Goal: Task Accomplishment & Management: Use online tool/utility

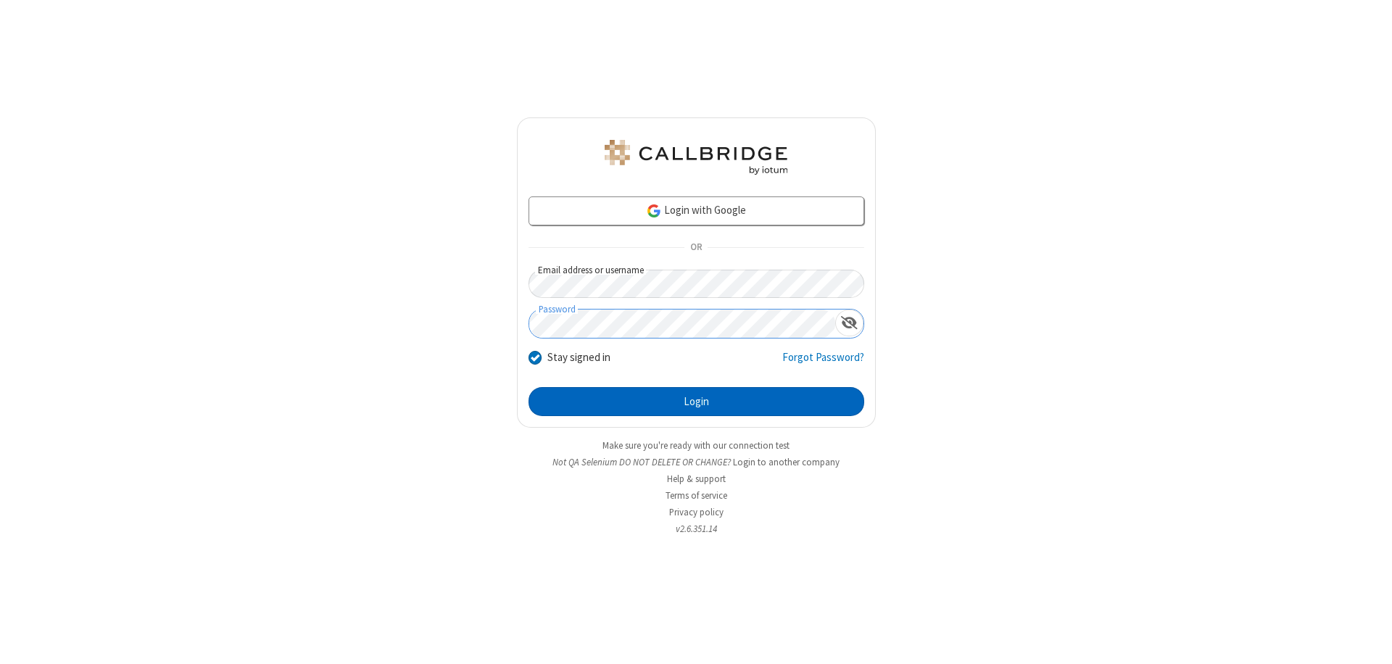
click at [696, 402] on button "Login" at bounding box center [696, 401] width 336 height 29
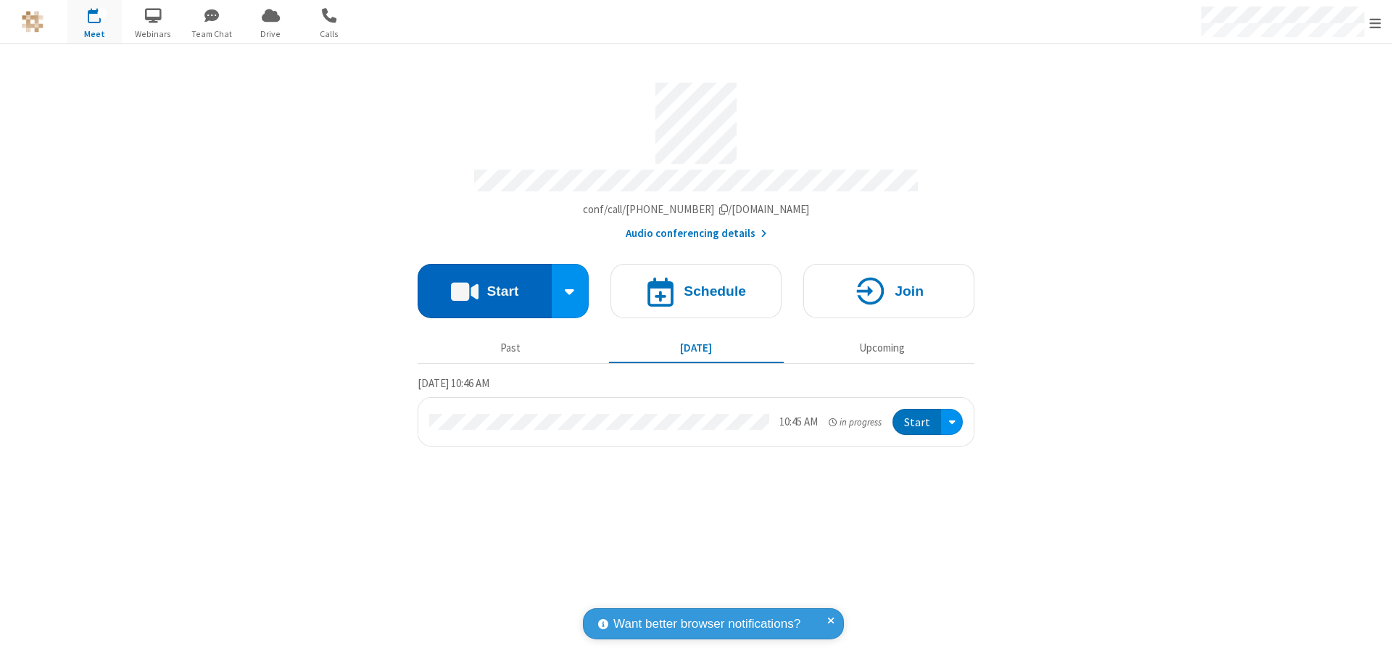
click at [484, 284] on button "Start" at bounding box center [484, 291] width 134 height 54
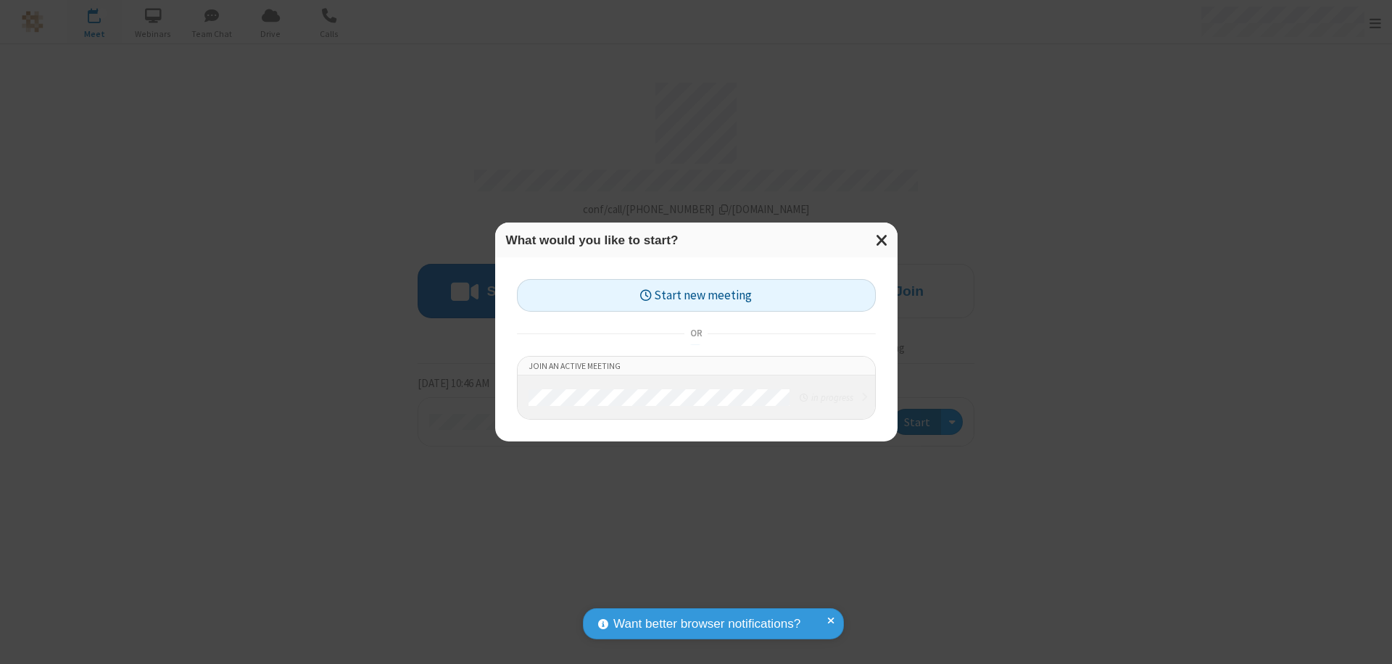
click at [696, 295] on button "Start new meeting" at bounding box center [696, 295] width 359 height 33
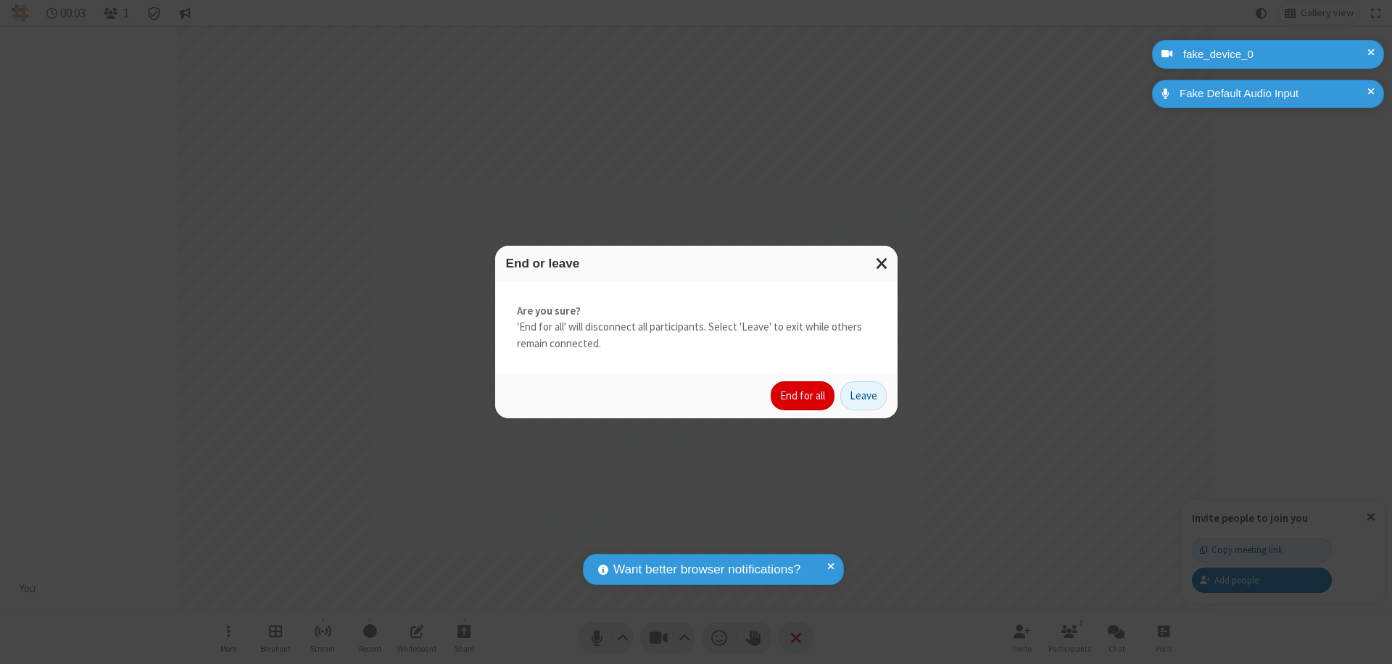
click at [803, 396] on button "End for all" at bounding box center [802, 395] width 64 height 29
